Goal: Information Seeking & Learning: Learn about a topic

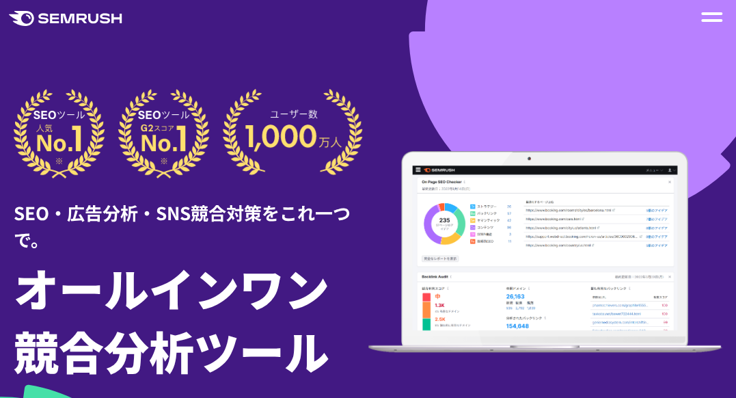
click at [696, 18] on div ".cls-1 {fill: #fff;} .cls {fill: #FF642D;}" at bounding box center [368, 16] width 736 height 23
click at [700, 20] on div at bounding box center [712, 16] width 28 height 23
click at [704, 20] on span at bounding box center [711, 20] width 21 height 3
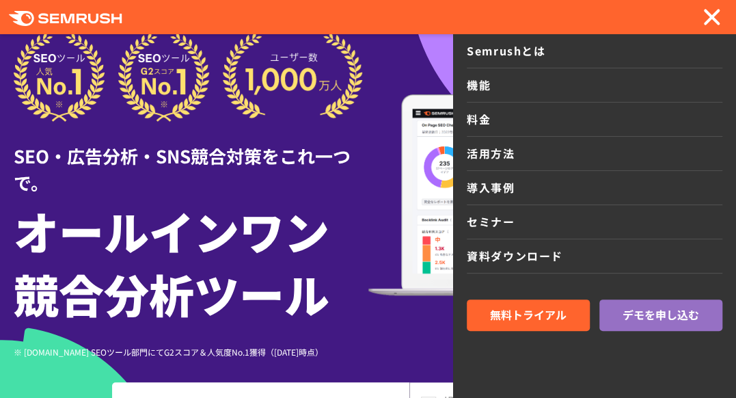
scroll to position [137, 0]
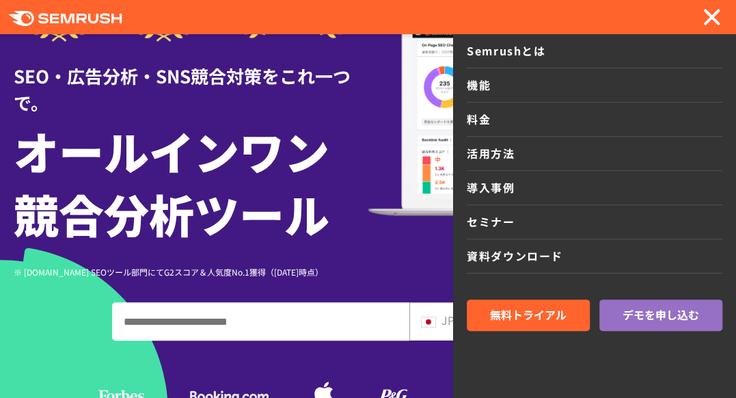
click at [707, 2] on header ".cls-1 {fill: #fff;} .cls {fill: #FF642D;} .cls {fill: #FF642D;} .cls {fill: #F…" at bounding box center [368, 17] width 736 height 34
click at [705, 10] on span at bounding box center [711, 17] width 17 height 17
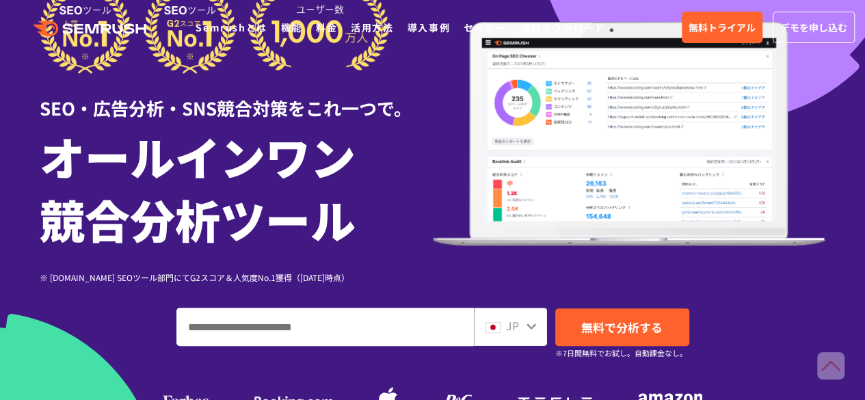
scroll to position [0, 0]
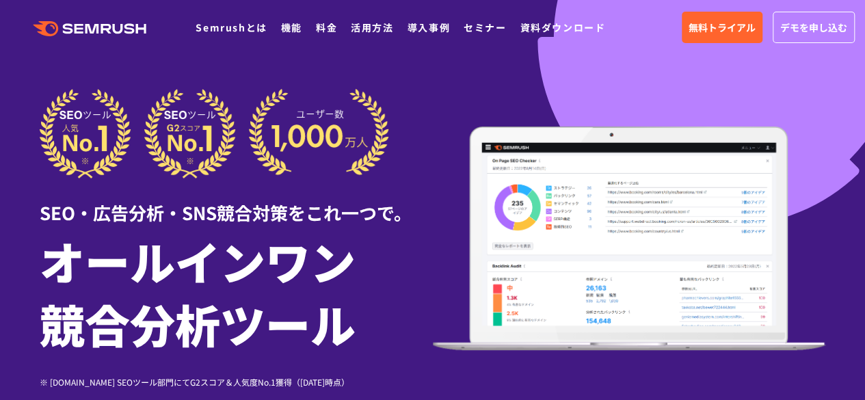
click at [74, 26] on icon ".cls {fill: #FF642D;}" at bounding box center [91, 28] width 154 height 15
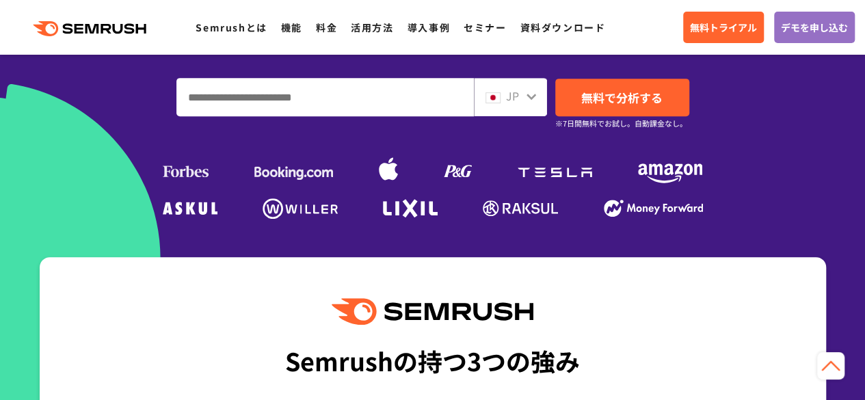
scroll to position [273, 0]
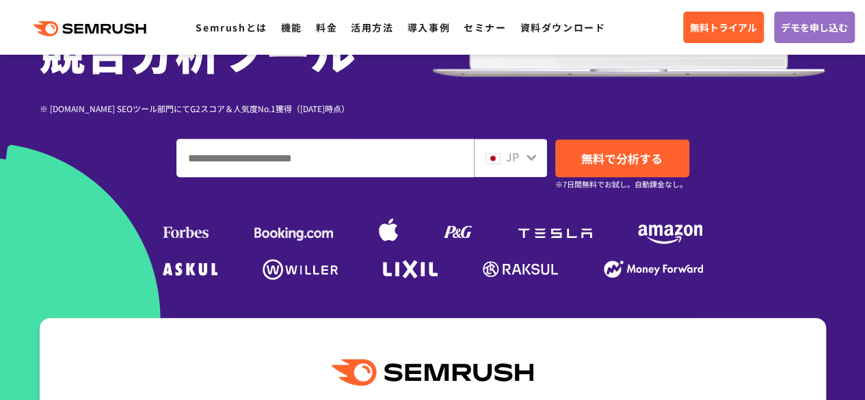
click at [300, 156] on input "ドメイン、キーワードまたはURLを入力してください" at bounding box center [325, 157] width 296 height 37
type input "*"
type input "*********"
click at [693, 163] on div "********* JP 無料で分析する ※7日間無料でお試し。自動課金なし。" at bounding box center [433, 158] width 786 height 38
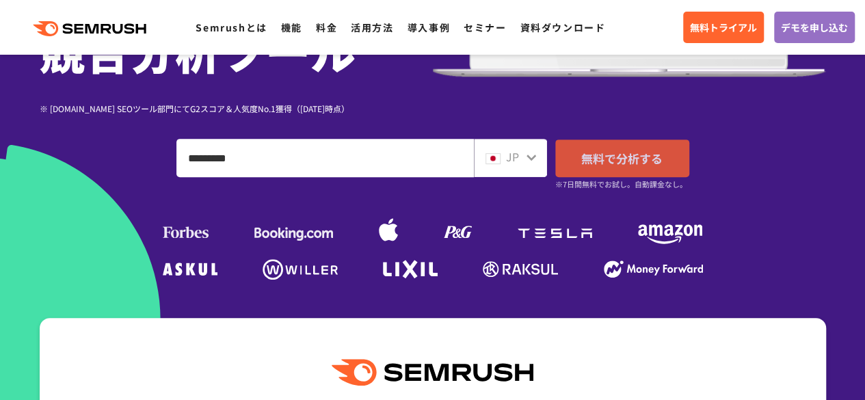
click at [656, 163] on span "無料で分析する" at bounding box center [621, 158] width 81 height 17
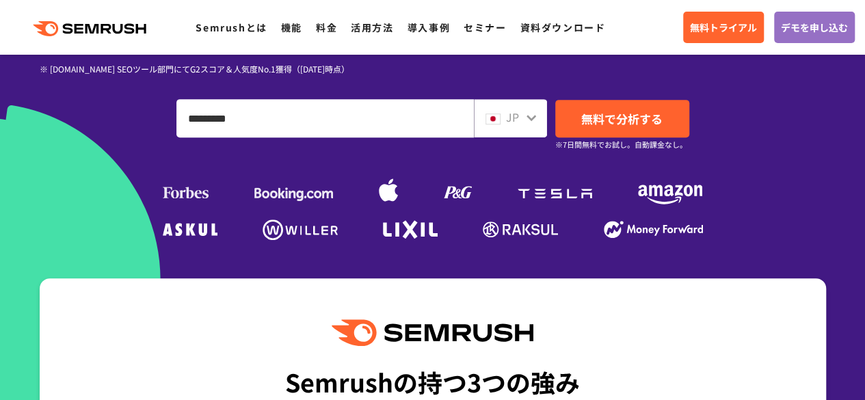
scroll to position [342, 0]
